Goal: Find specific fact: Find specific fact

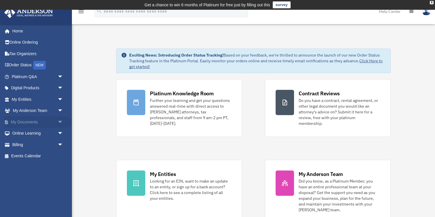
click at [58, 124] on span "arrow_drop_down" at bounding box center [64, 123] width 12 height 12
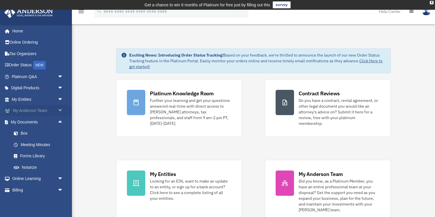
click at [63, 112] on span "arrow_drop_down" at bounding box center [64, 111] width 12 height 12
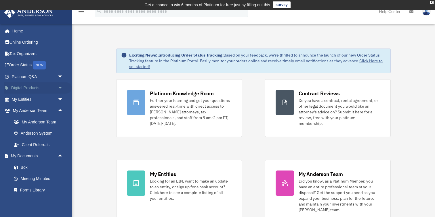
click at [59, 88] on span "arrow_drop_down" at bounding box center [64, 89] width 12 height 12
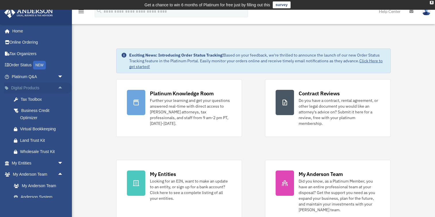
click at [61, 88] on span "arrow_drop_up" at bounding box center [64, 89] width 12 height 12
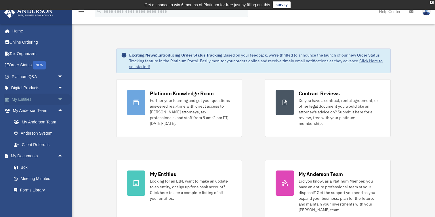
click at [60, 101] on span "arrow_drop_down" at bounding box center [64, 100] width 12 height 12
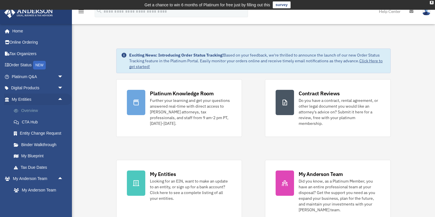
click at [39, 109] on link "Overview" at bounding box center [40, 111] width 64 height 12
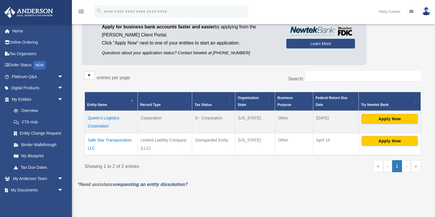
scroll to position [62, 0]
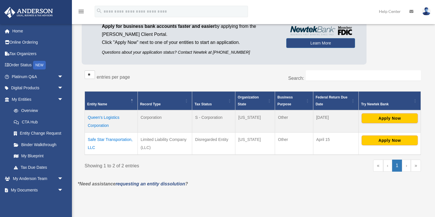
click at [108, 139] on td "Safe Star Transportation, LLC" at bounding box center [111, 144] width 53 height 22
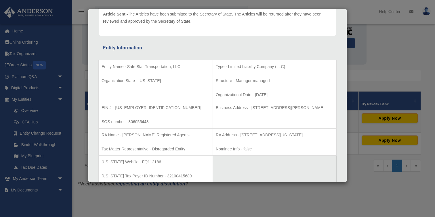
scroll to position [78, 0]
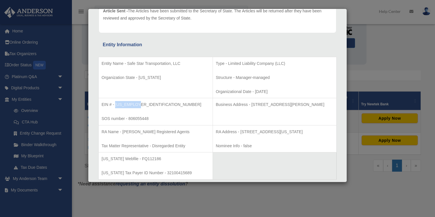
drag, startPoint x: 139, startPoint y: 106, endPoint x: 116, endPoint y: 104, distance: 23.4
click at [116, 104] on p "EIN # - [US_EMPLOYER_IDENTIFICATION_NUMBER]" at bounding box center [156, 104] width 108 height 7
copy p "[US_EMPLOYER_IDENTIFICATION_NUMBER]"
click at [392, 62] on div "Details × Articles Sent Organizational Date" at bounding box center [217, 108] width 435 height 217
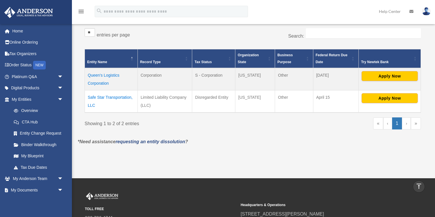
scroll to position [104, 0]
